Goal: Task Accomplishment & Management: Manage account settings

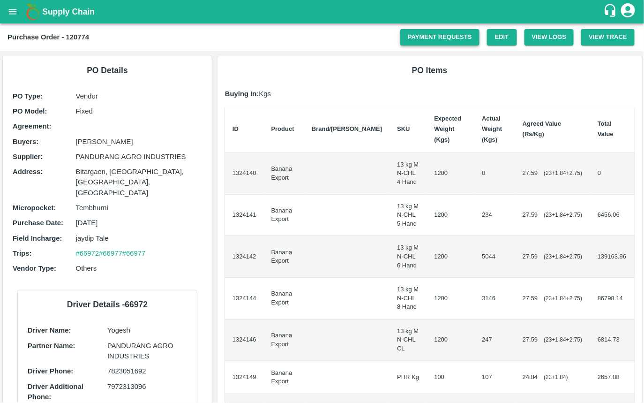
click at [441, 38] on link "Payment Requests" at bounding box center [439, 37] width 79 height 16
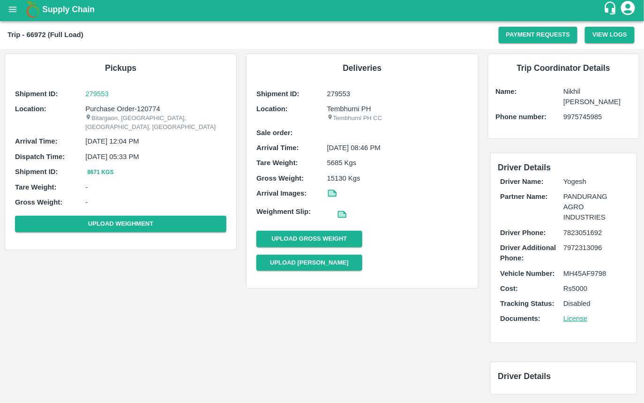
scroll to position [1, 0]
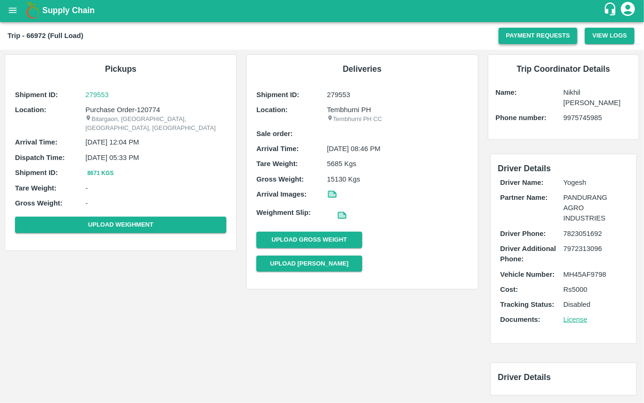
click at [534, 33] on button "Payment Requests" at bounding box center [538, 36] width 79 height 16
